Goal: Check status: Check status

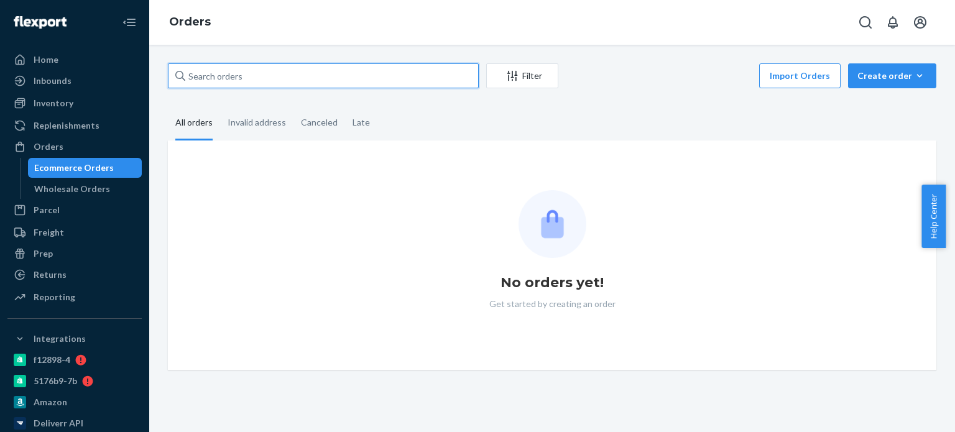
click at [239, 75] on input "text" at bounding box center [323, 75] width 311 height 25
paste input "[PERSON_NAME][MEDICAL_DATA]"
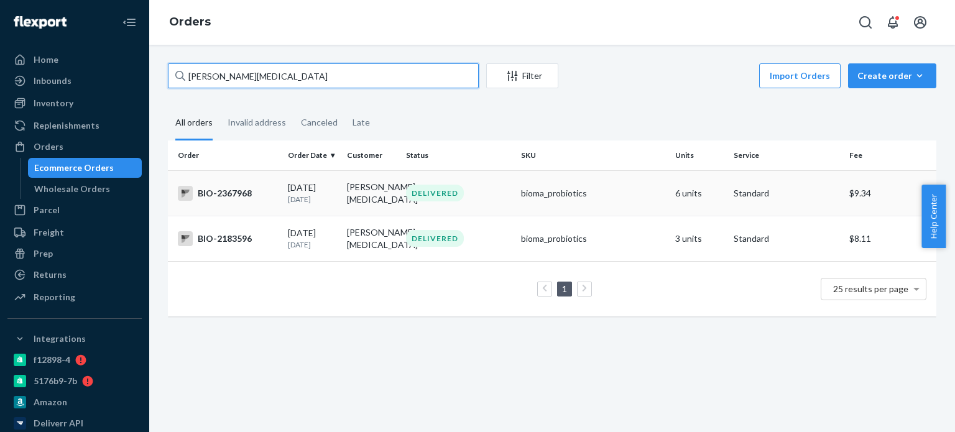
type input "[PERSON_NAME][MEDICAL_DATA]"
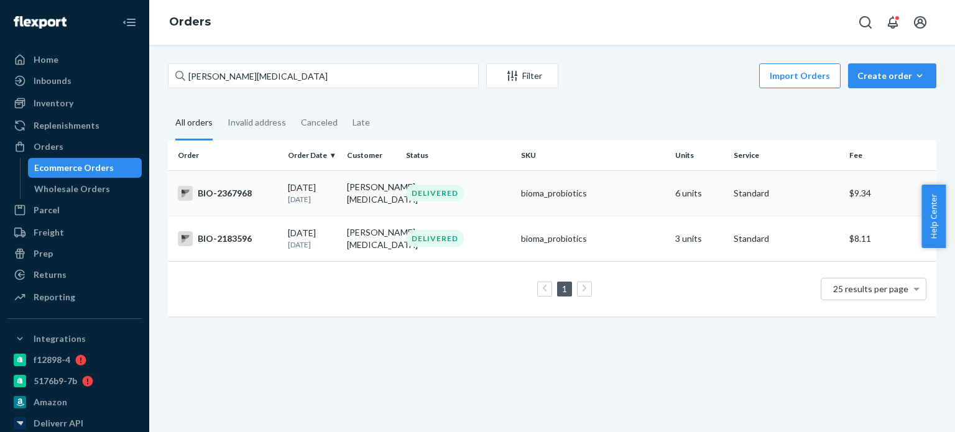
click at [238, 188] on div "BIO-2367968" at bounding box center [228, 193] width 100 height 15
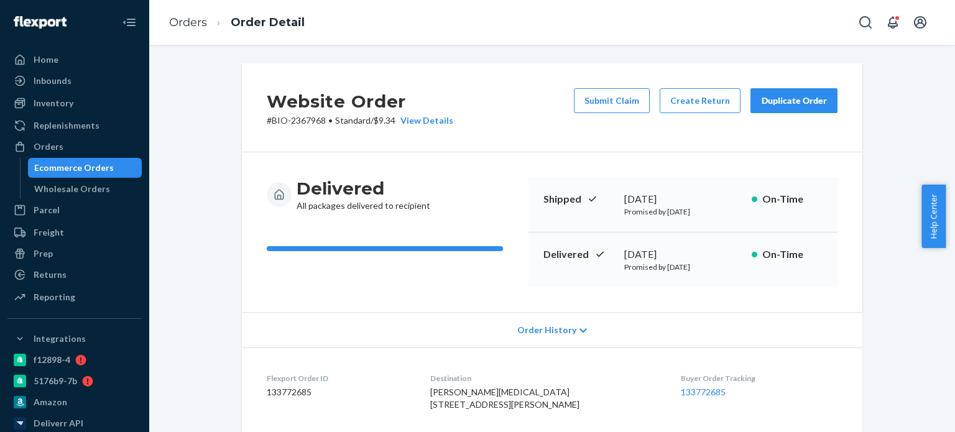
click at [313, 120] on p "# BIO-2367968 • Standard / $9.34 View Details" at bounding box center [360, 120] width 187 height 12
copy p "2367968"
click at [65, 154] on div "Orders" at bounding box center [75, 146] width 132 height 17
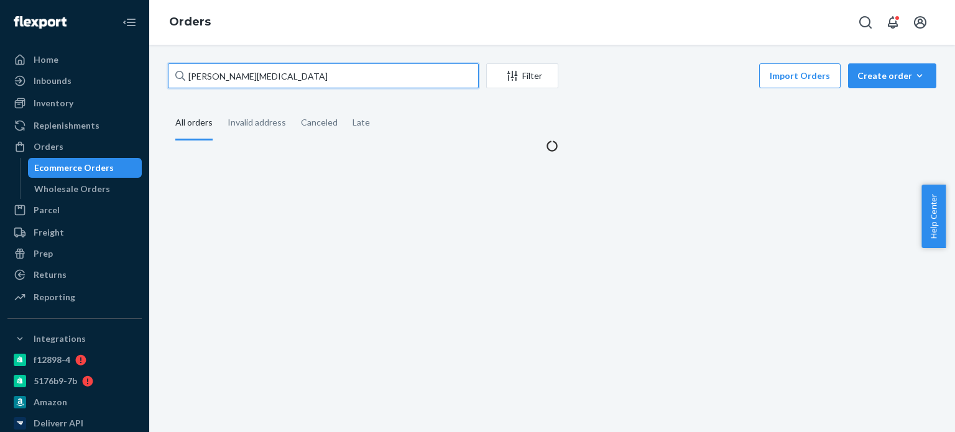
click at [249, 78] on input "[PERSON_NAME][MEDICAL_DATA]" at bounding box center [323, 75] width 311 height 25
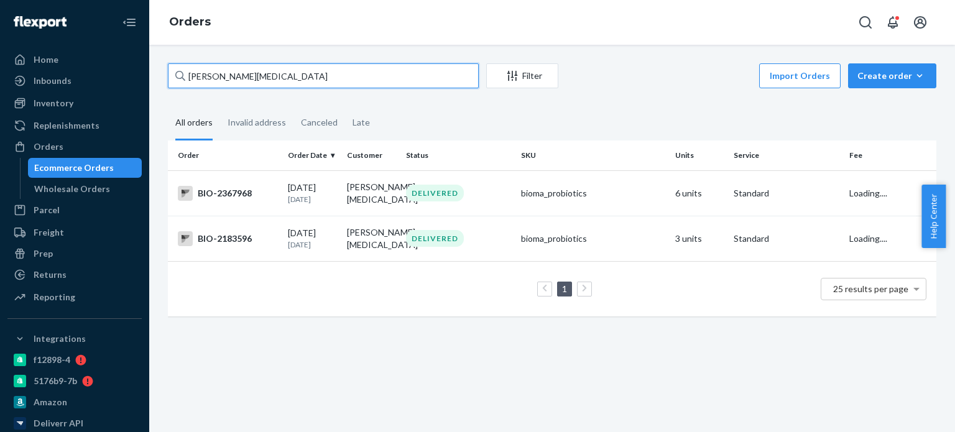
paste input "[PERSON_NAME]"
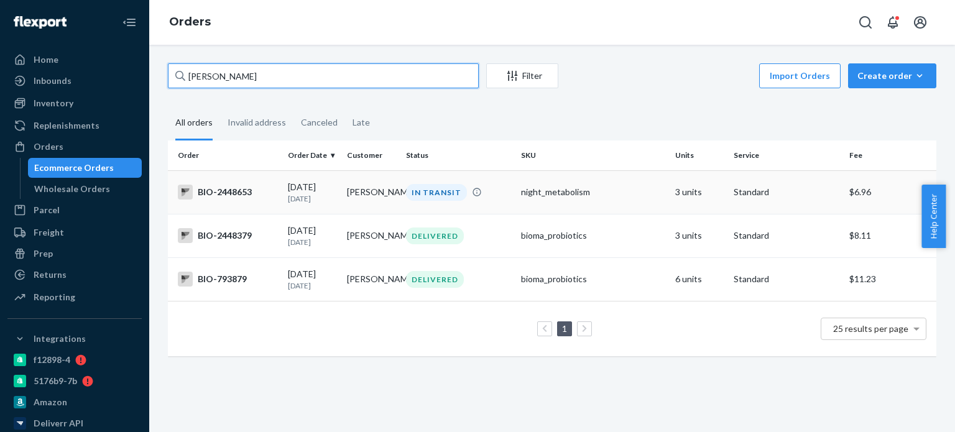
type input "[PERSON_NAME]"
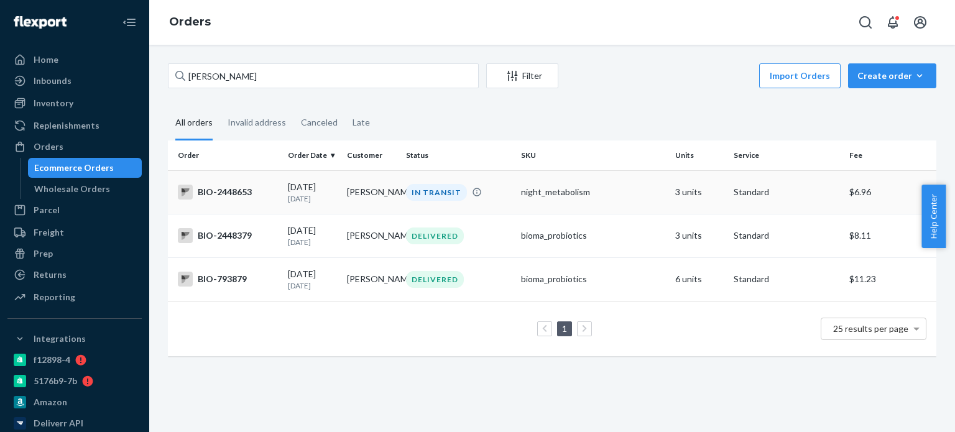
click at [236, 193] on div "BIO-2448653" at bounding box center [228, 192] width 100 height 15
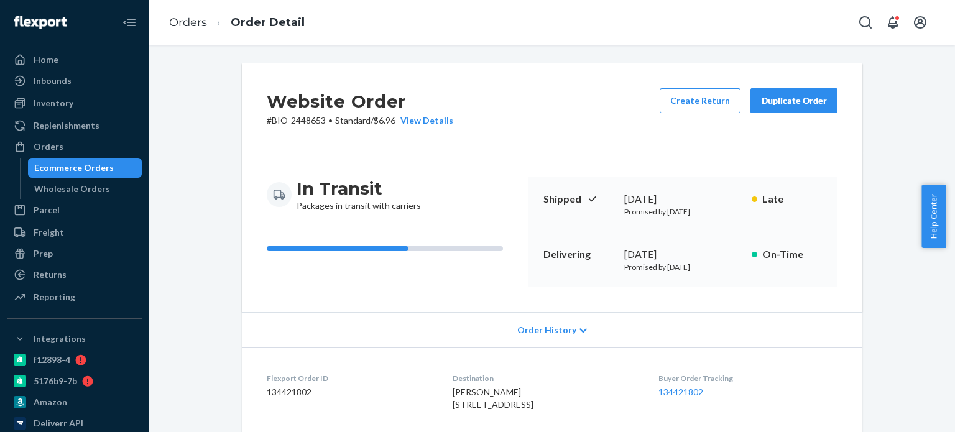
scroll to position [249, 0]
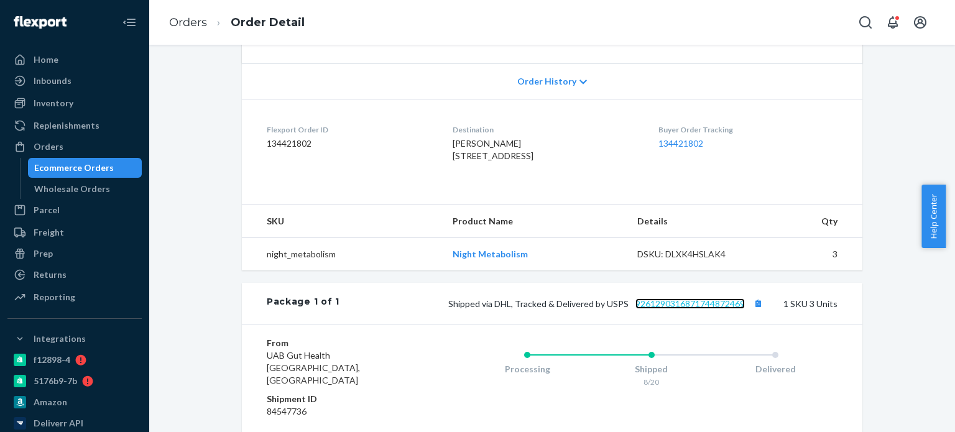
click at [657, 309] on link "9261290316871744872469" at bounding box center [690, 304] width 109 height 11
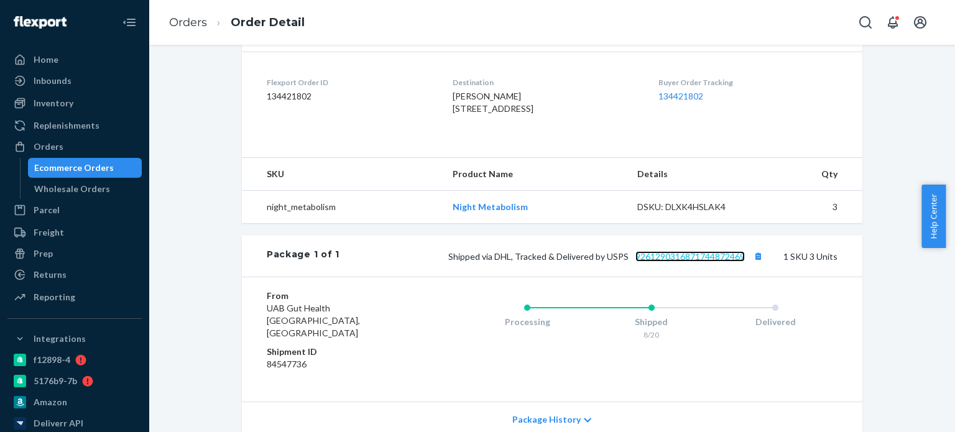
scroll to position [311, 0]
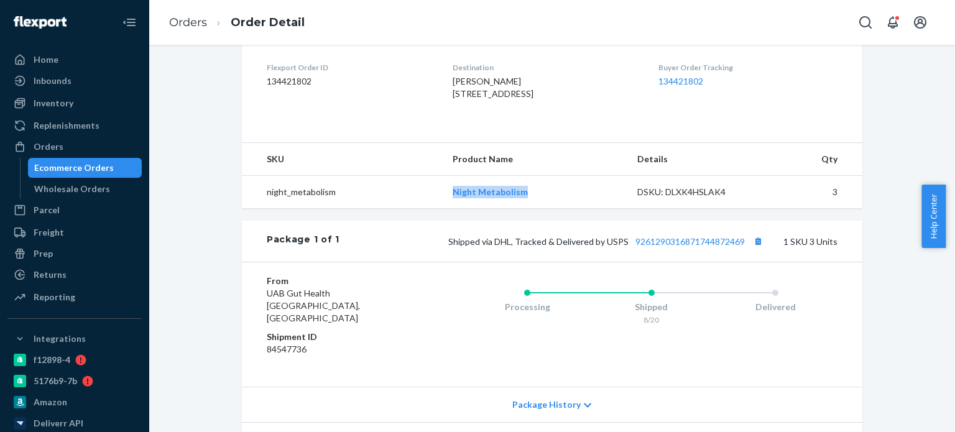
drag, startPoint x: 438, startPoint y: 223, endPoint x: 532, endPoint y: 216, distance: 94.2
click at [532, 209] on tr "night_metabolism Night Metabolism DSKU: DLXK4HSLAK4 3" at bounding box center [552, 192] width 621 height 33
copy tr "Night Metabolism"
click at [70, 149] on div "Orders" at bounding box center [75, 146] width 132 height 17
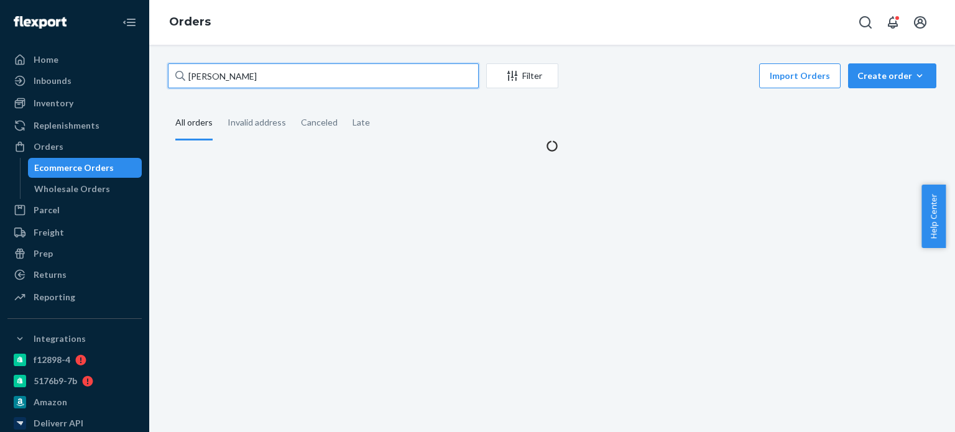
click at [234, 82] on input "[PERSON_NAME]" at bounding box center [323, 75] width 311 height 25
click at [233, 83] on input "[PERSON_NAME]" at bounding box center [323, 75] width 311 height 25
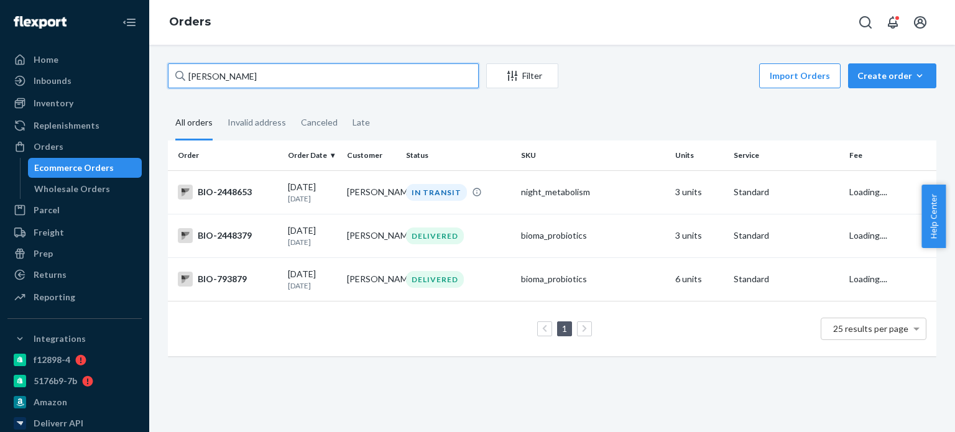
click at [233, 84] on input "[PERSON_NAME]" at bounding box center [323, 75] width 311 height 25
click at [233, 85] on input "[PERSON_NAME]" at bounding box center [323, 75] width 311 height 25
paste input "[PERSON_NAME]"
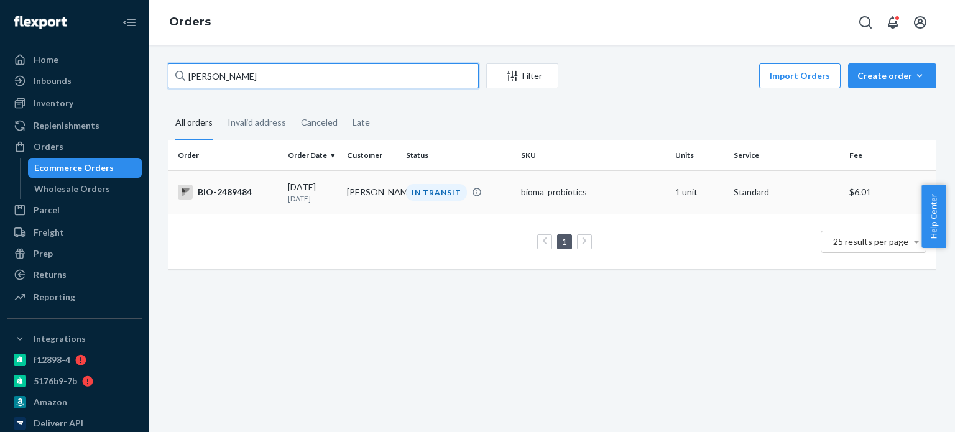
type input "[PERSON_NAME]"
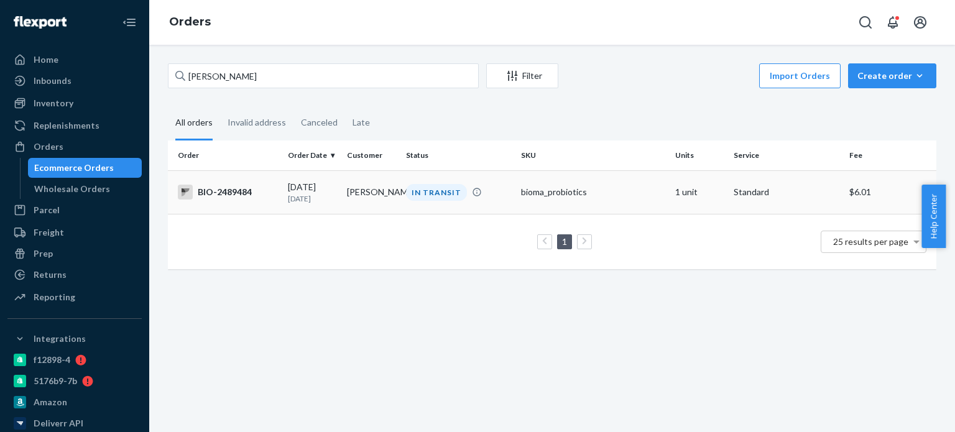
click at [226, 193] on div "BIO-2489484" at bounding box center [228, 192] width 100 height 15
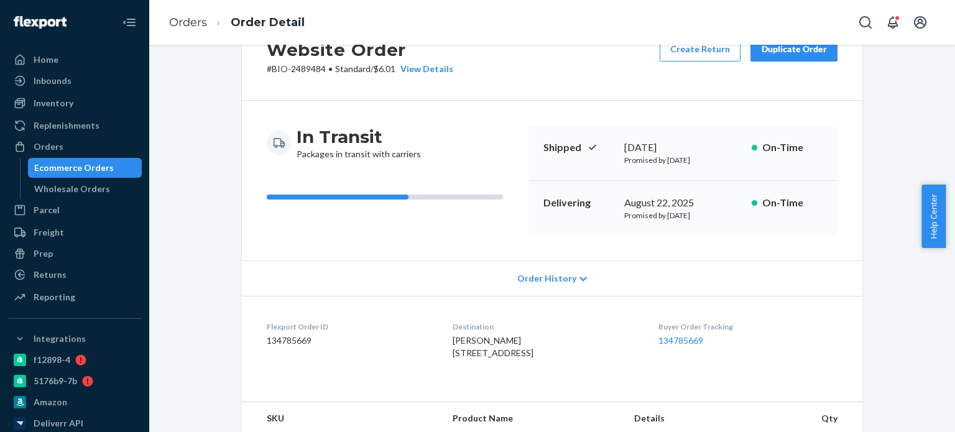
scroll to position [124, 0]
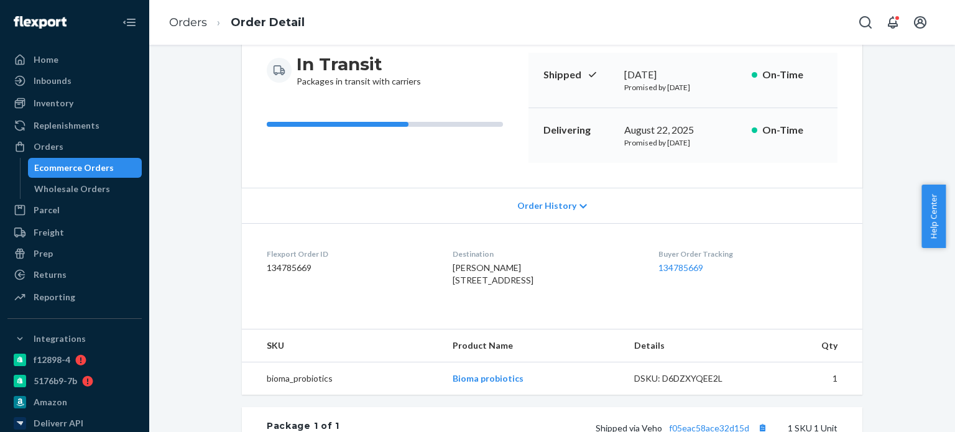
click at [862, 264] on div "Website Order # BIO-2489484 • Standard / $6.01 View Details Create Return Dupli…" at bounding box center [552, 318] width 639 height 759
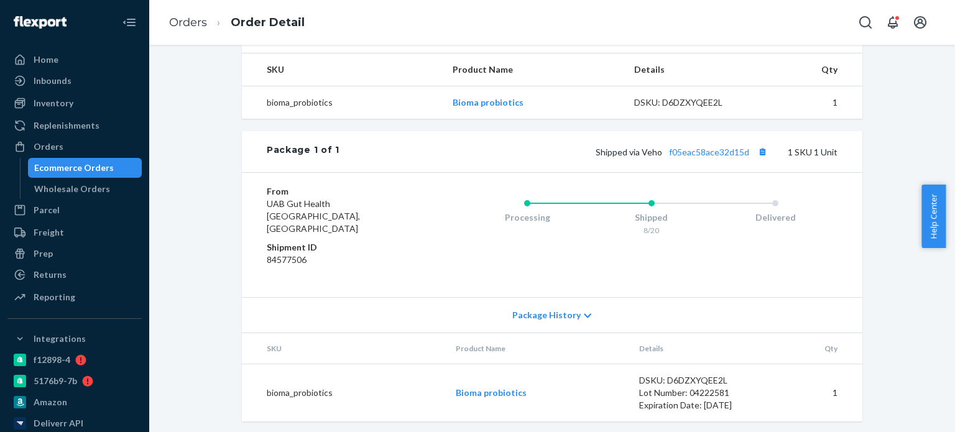
scroll to position [415, 0]
